Goal: Complete application form

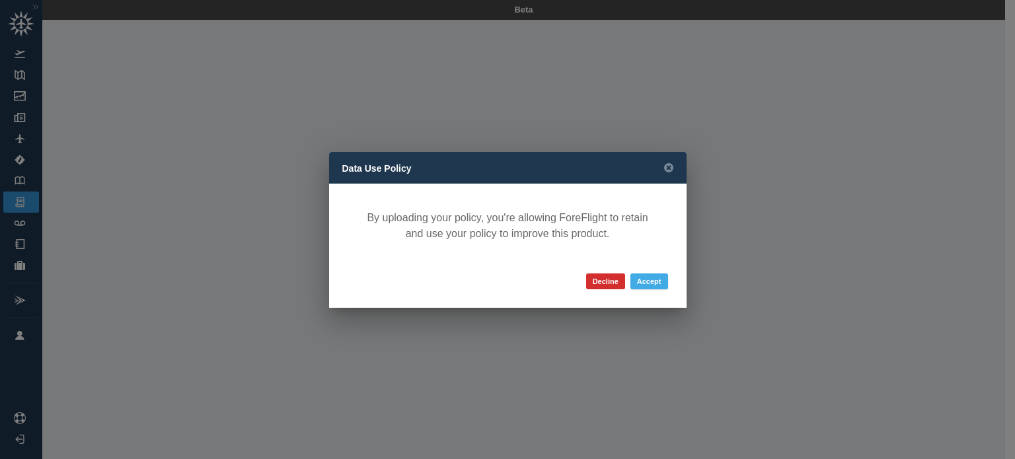
click at [658, 278] on button "Accept" at bounding box center [649, 282] width 38 height 16
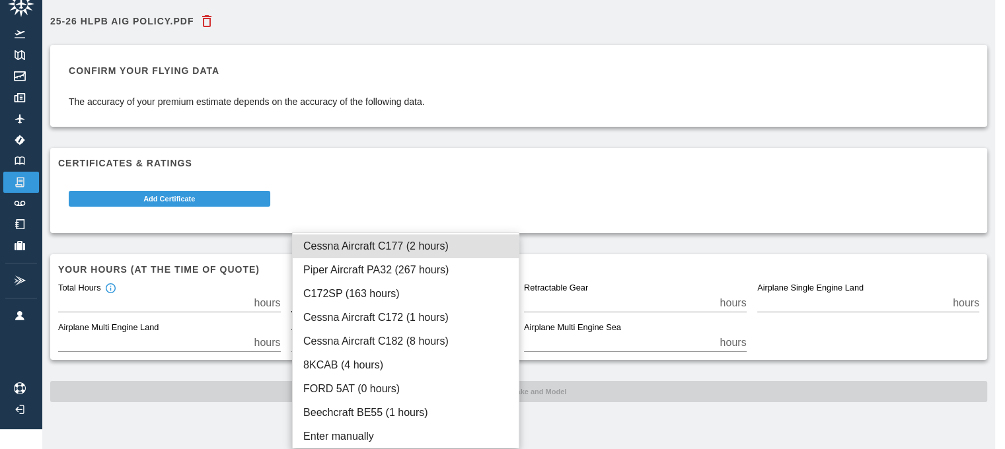
scroll to position [20, 0]
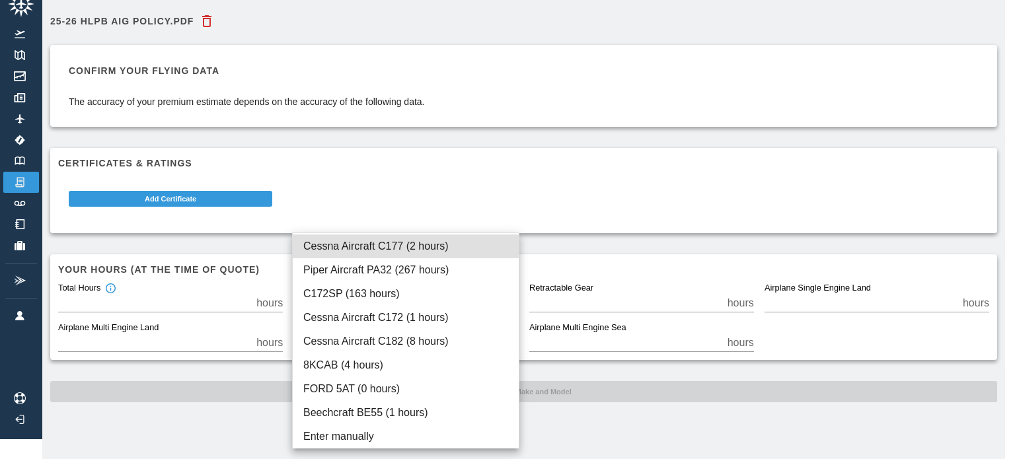
click at [365, 294] on body "Beta 25-26 HLPB AIG policy.pdf Confirm your flying data The accuracy of your pr…" at bounding box center [507, 209] width 1015 height 459
click at [406, 205] on div at bounding box center [507, 229] width 1015 height 459
click at [369, 303] on body "Beta 25-26 HLPB AIG policy.pdf Confirm your flying data The accuracy of your pr…" at bounding box center [507, 209] width 1015 height 459
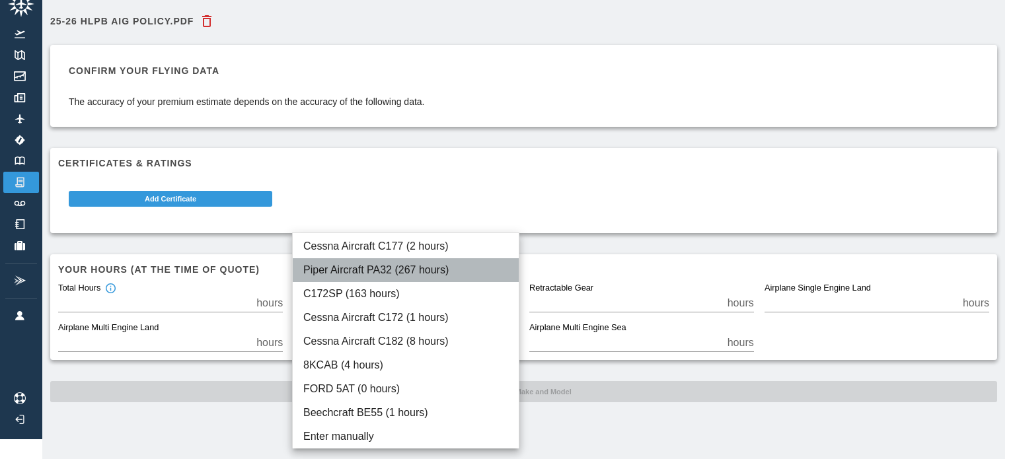
click at [377, 269] on li "Piper Aircraft PA32 (267 hours)" at bounding box center [406, 270] width 226 height 24
type input "****"
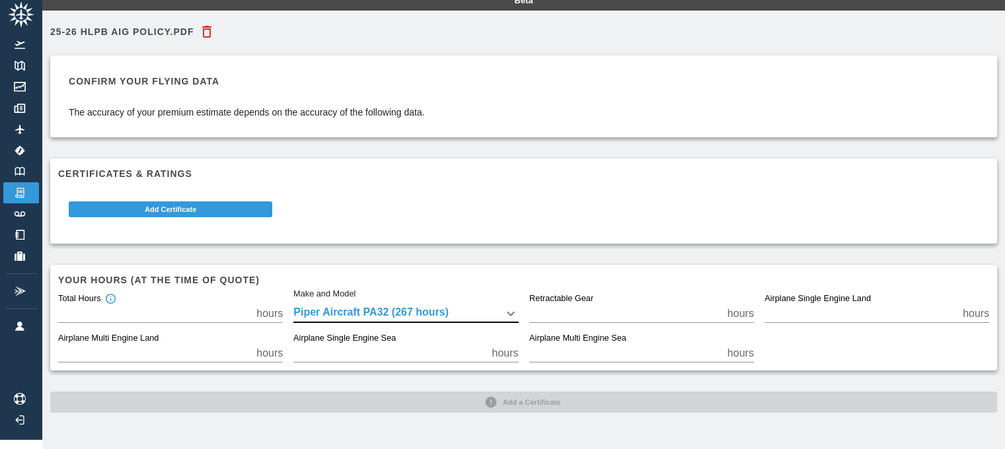
scroll to position [0, 0]
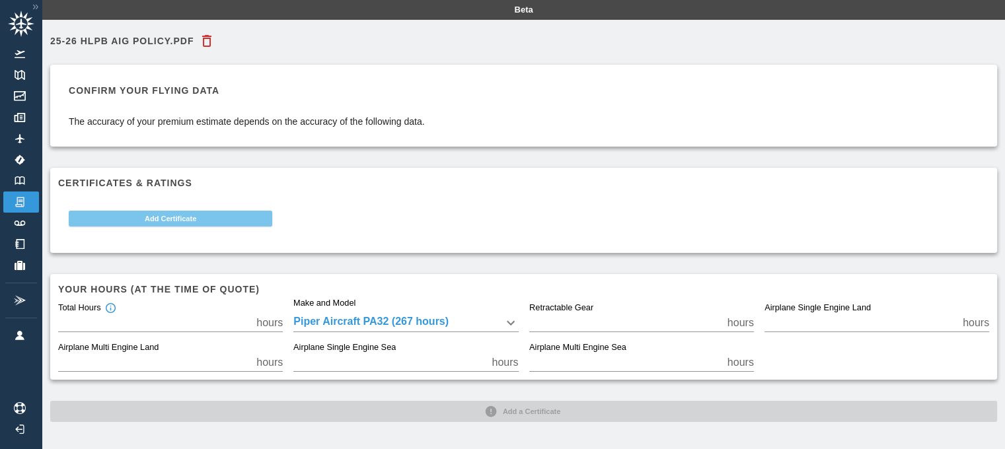
click at [191, 218] on button "Add Certificate" at bounding box center [171, 219] width 204 height 16
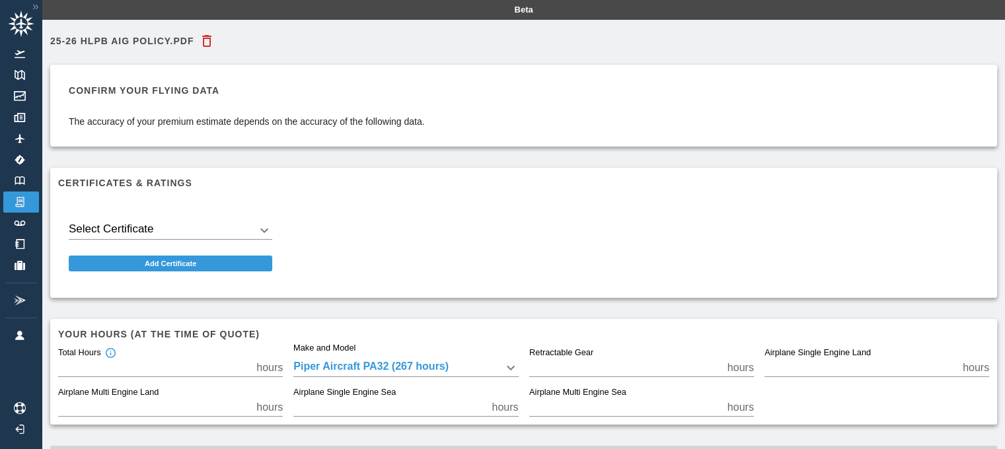
click at [192, 232] on body "Beta 25-26 HLPB AIG policy.pdf Confirm your flying data The accuracy of your pr…" at bounding box center [502, 224] width 1005 height 449
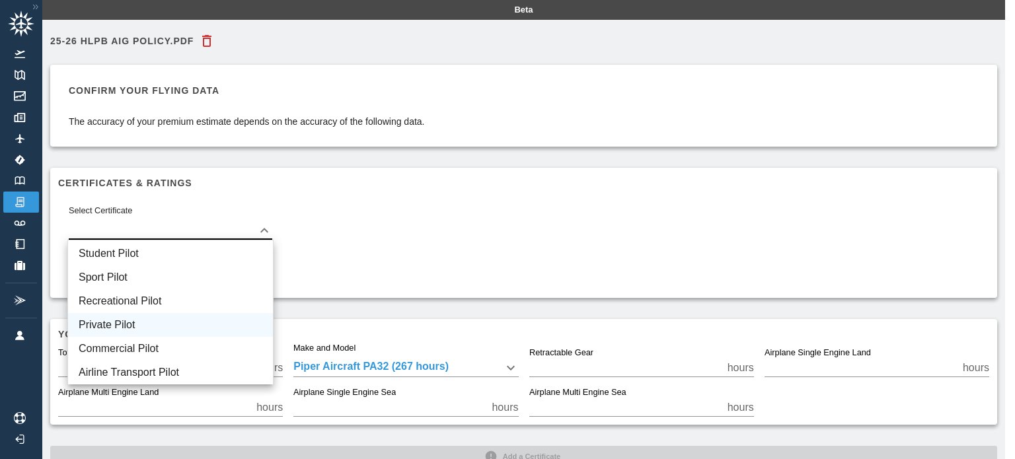
click at [141, 324] on li "Private Pilot" at bounding box center [170, 325] width 205 height 24
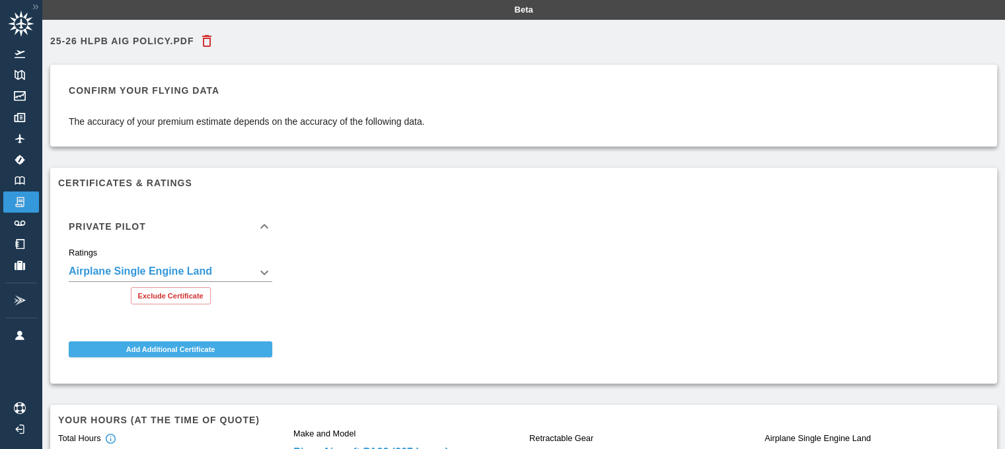
click at [197, 345] on button "Add Additional Certificate" at bounding box center [171, 350] width 204 height 16
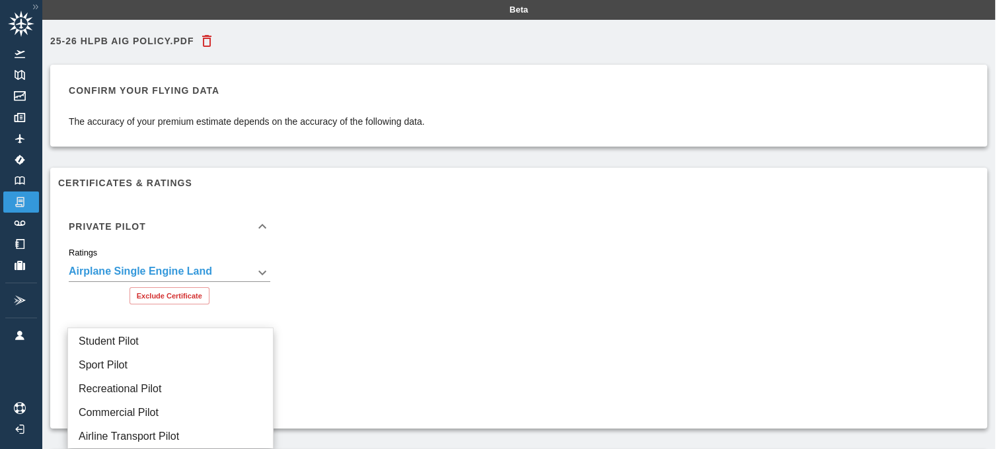
click at [197, 354] on body "**********" at bounding box center [502, 224] width 1005 height 449
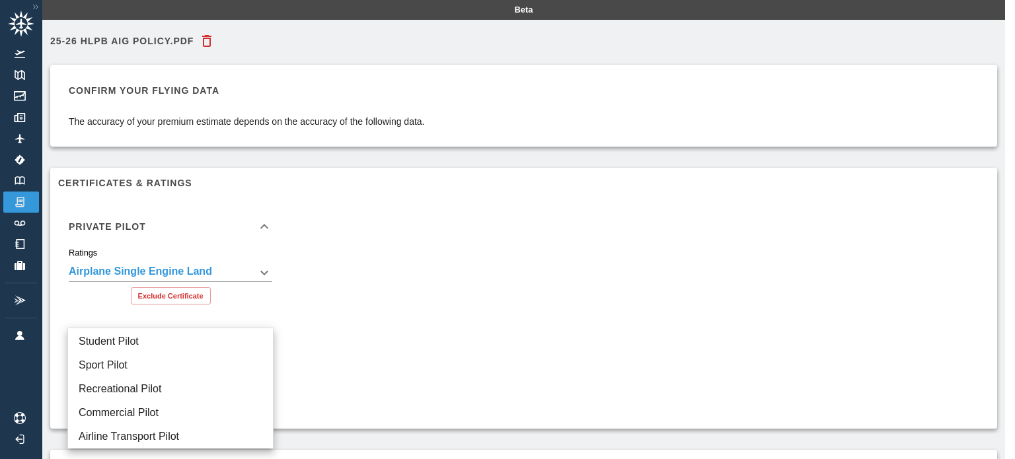
click at [381, 328] on div at bounding box center [507, 229] width 1015 height 459
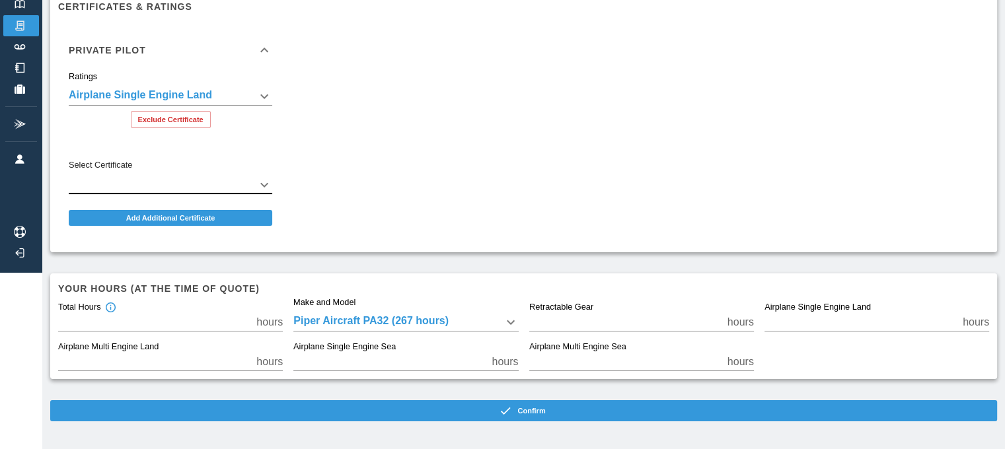
scroll to position [176, 0]
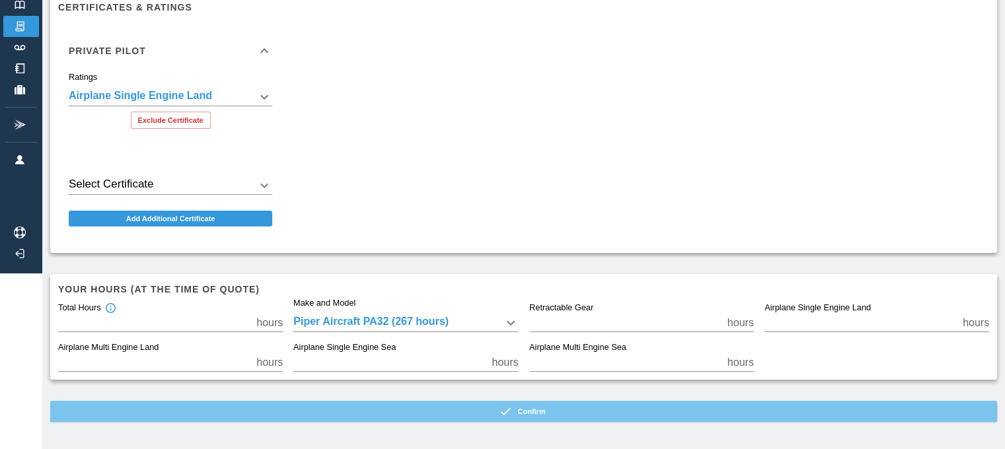
click at [365, 416] on button "Confirm" at bounding box center [523, 411] width 947 height 21
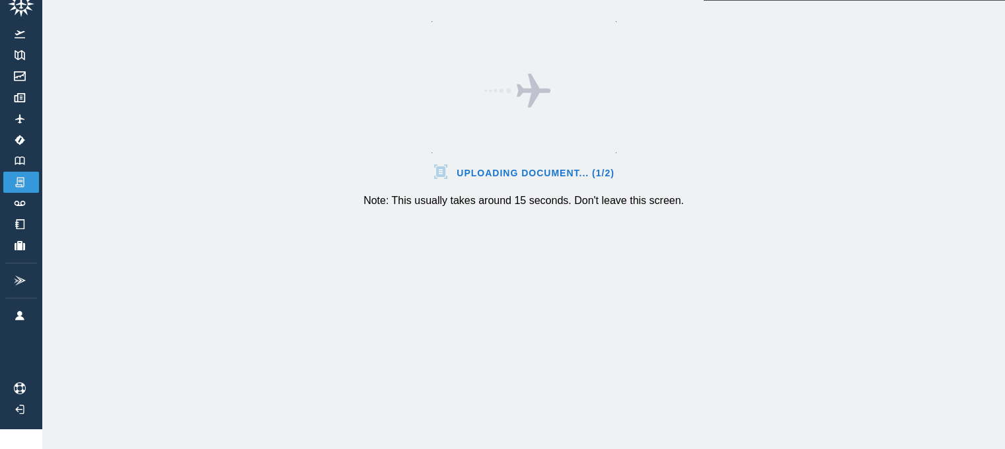
scroll to position [30, 0]
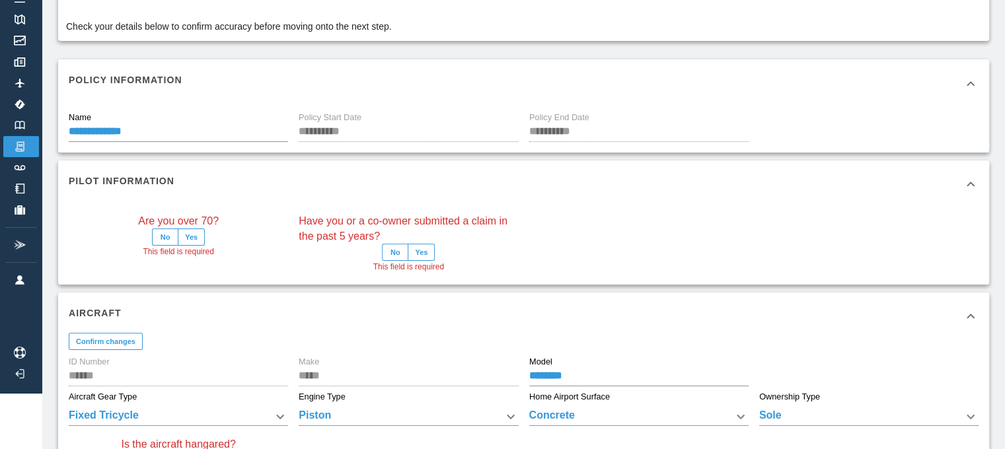
scroll to position [59, 0]
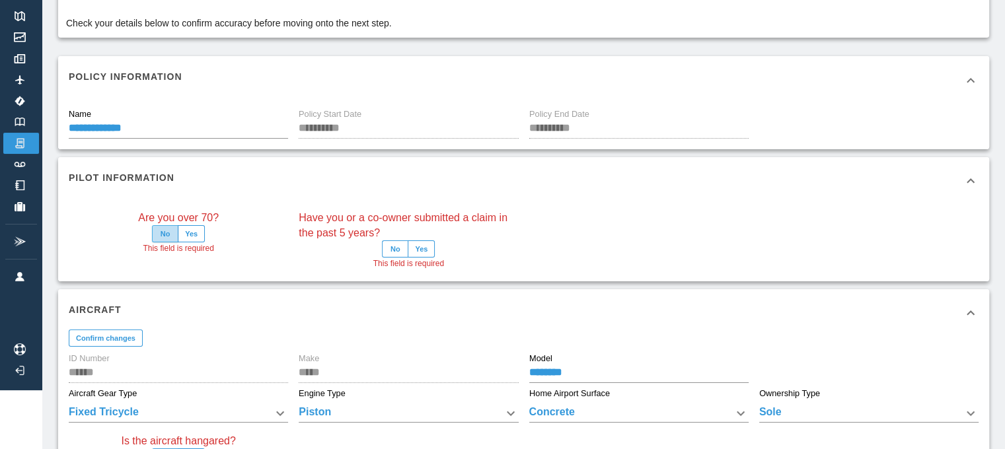
click at [156, 231] on button "No" at bounding box center [165, 233] width 26 height 17
click at [403, 249] on button "No" at bounding box center [395, 249] width 26 height 17
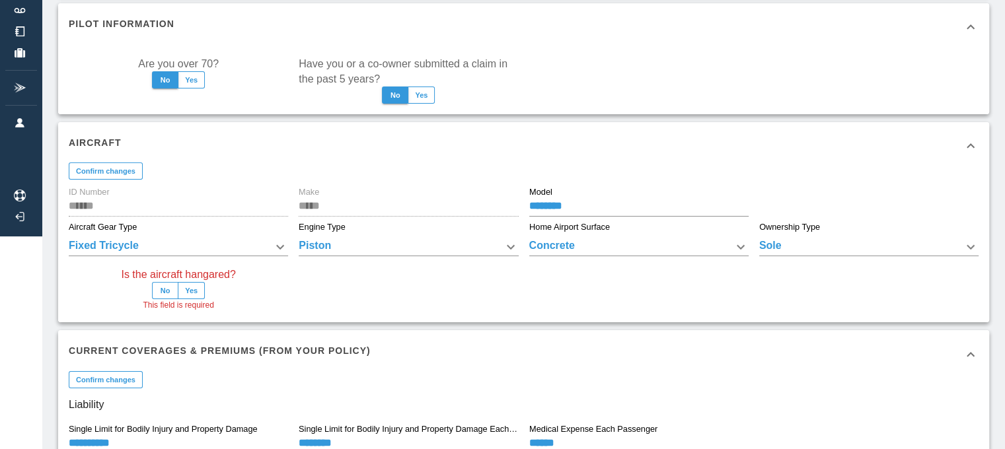
scroll to position [227, 0]
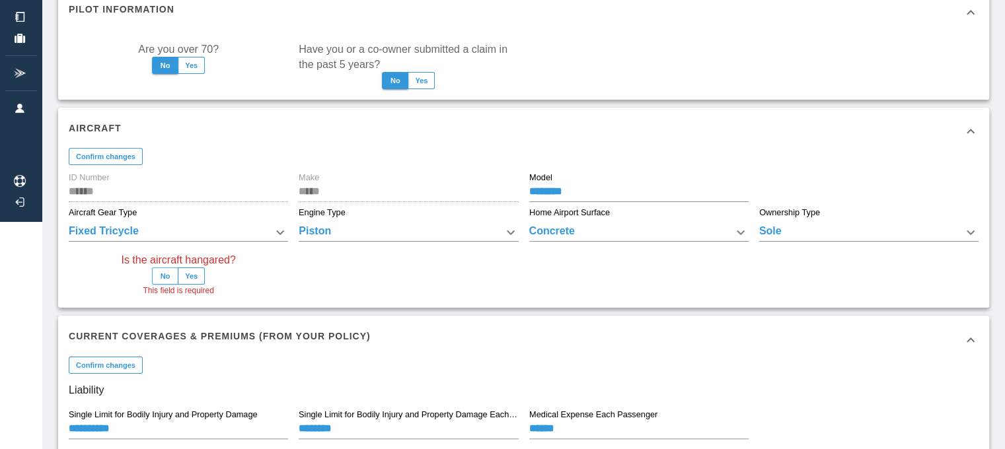
click at [166, 281] on button "No" at bounding box center [165, 276] width 26 height 17
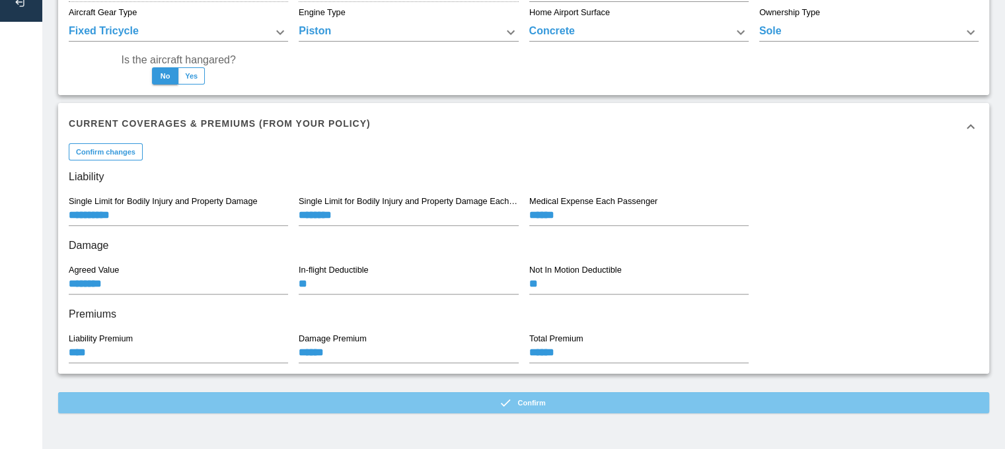
click at [251, 394] on button "Confirm" at bounding box center [523, 403] width 931 height 21
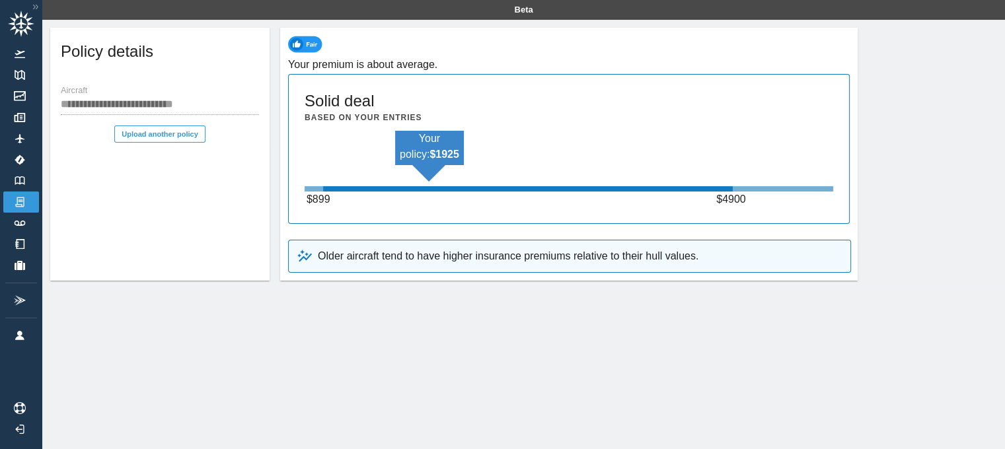
click at [428, 146] on p "Your policy: $ 1925" at bounding box center [429, 147] width 69 height 32
click at [22, 340] on link "[PERSON_NAME]" at bounding box center [21, 335] width 36 height 21
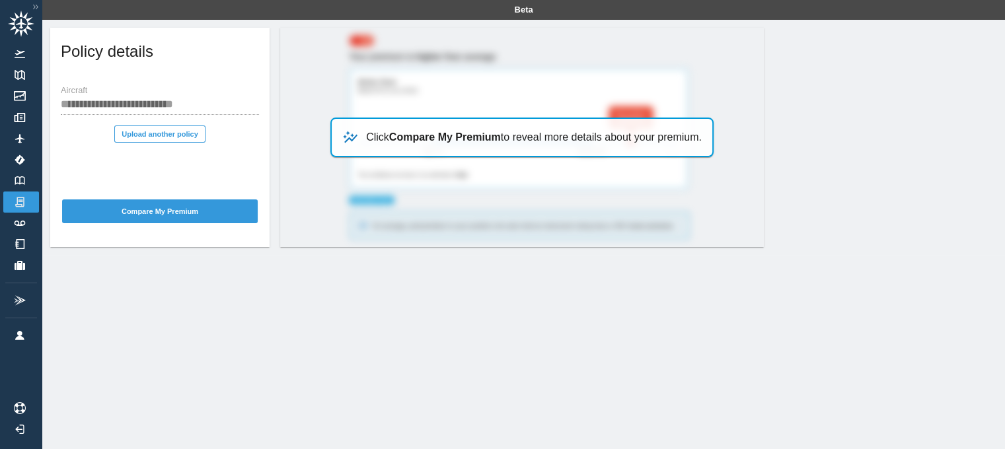
scroll to position [5, 0]
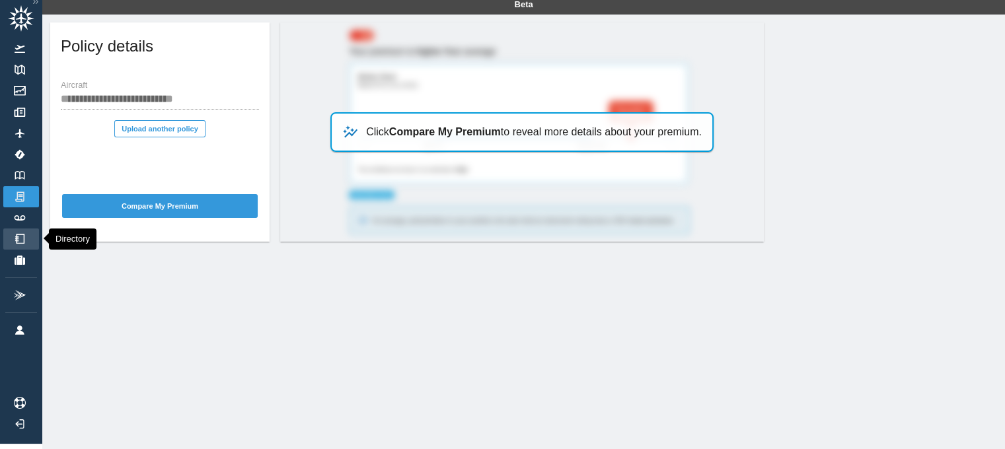
click at [19, 236] on img at bounding box center [20, 239] width 15 height 10
